Goal: Transaction & Acquisition: Purchase product/service

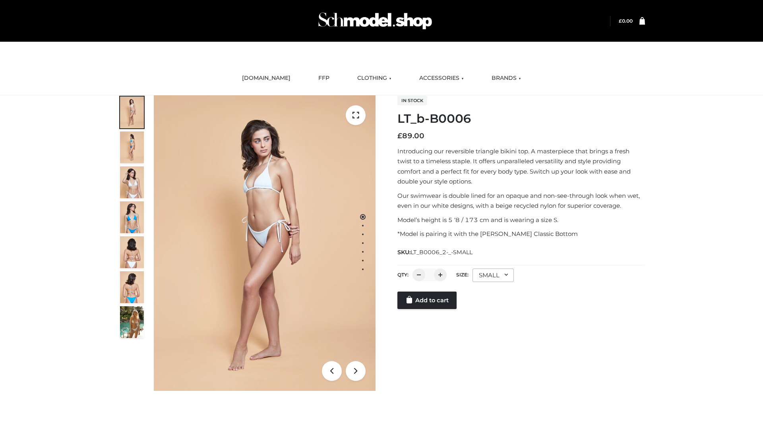
click at [427, 309] on link "Add to cart" at bounding box center [426, 300] width 59 height 17
